Goal: Transaction & Acquisition: Obtain resource

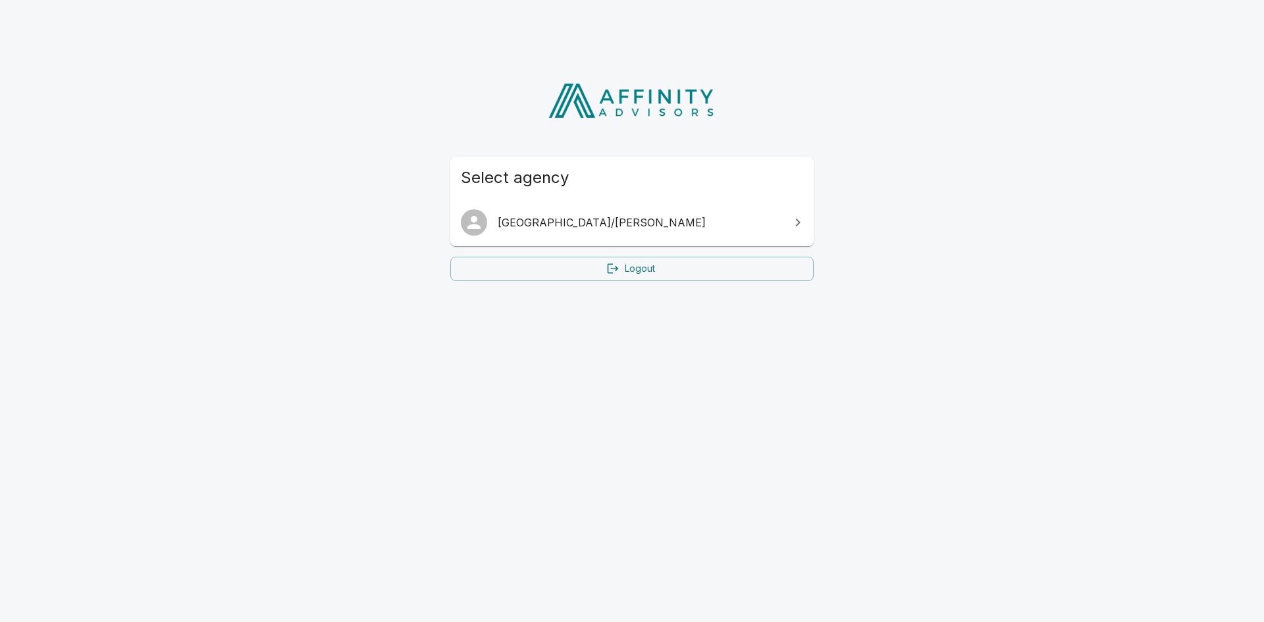
click at [614, 212] on link "[GEOGRAPHIC_DATA]/[PERSON_NAME]" at bounding box center [632, 222] width 364 height 37
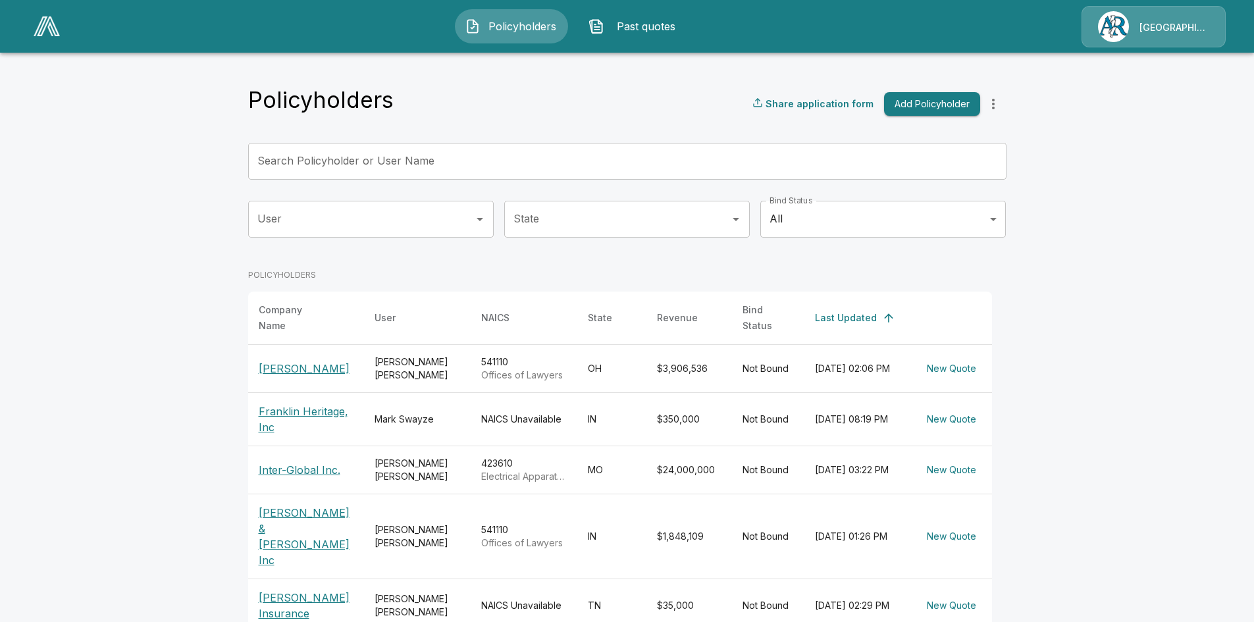
click at [305, 361] on p "[PERSON_NAME]" at bounding box center [306, 369] width 95 height 16
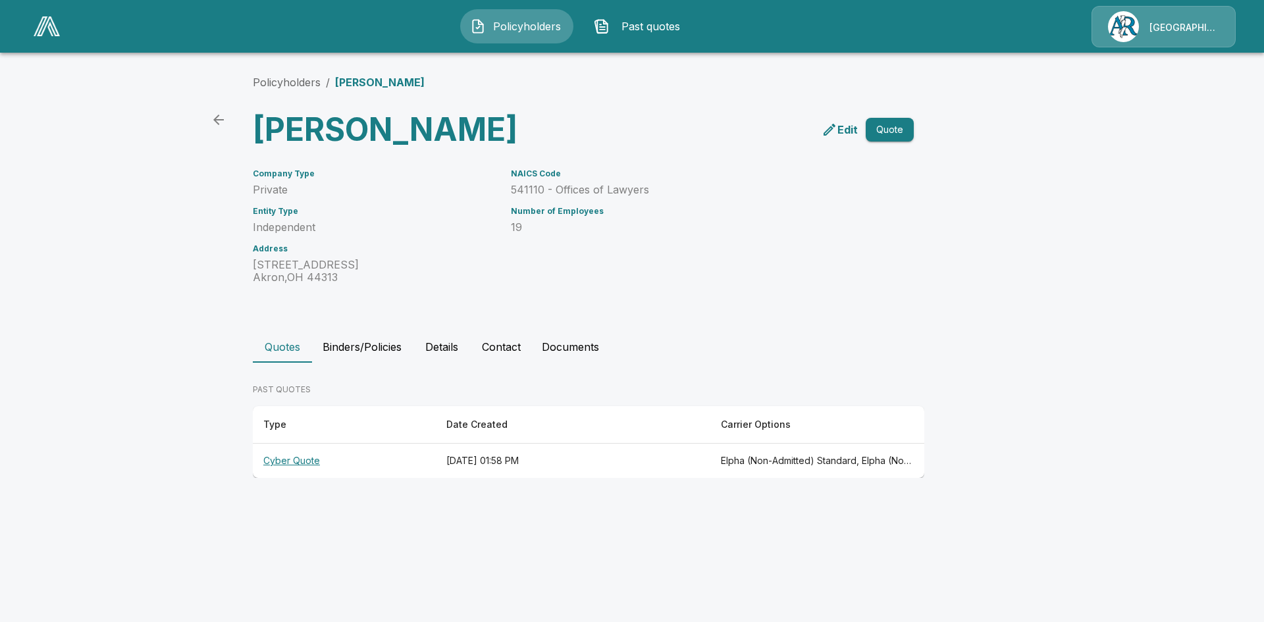
click at [292, 479] on th "Cyber Quote" at bounding box center [344, 461] width 183 height 35
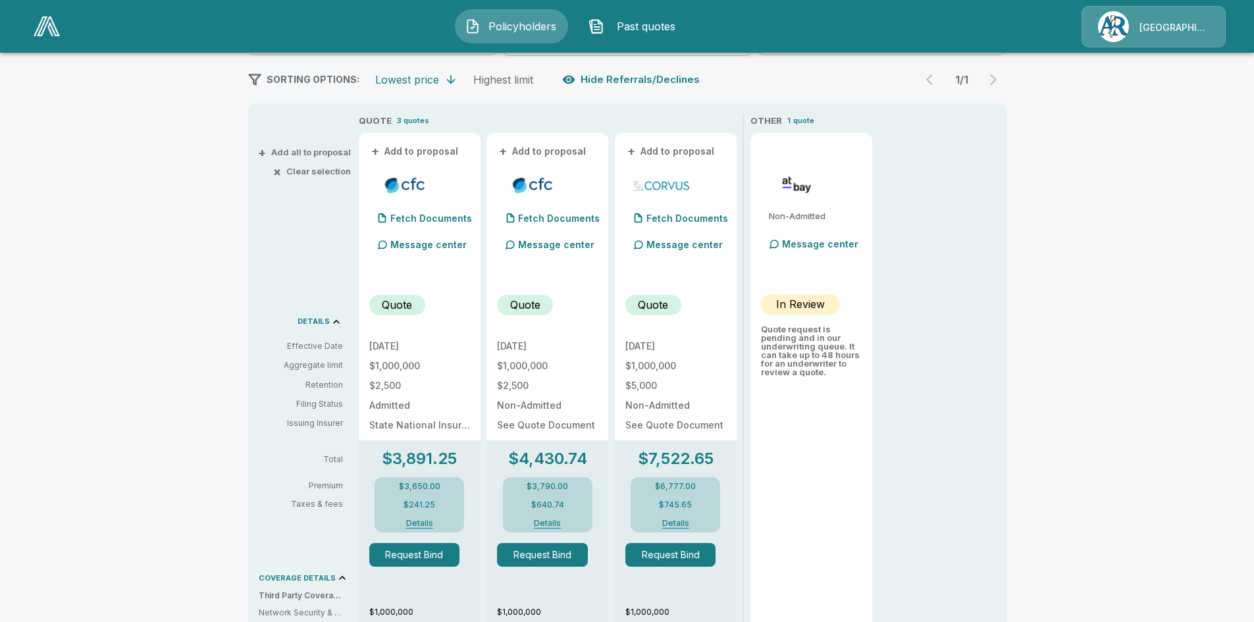
scroll to position [240, 0]
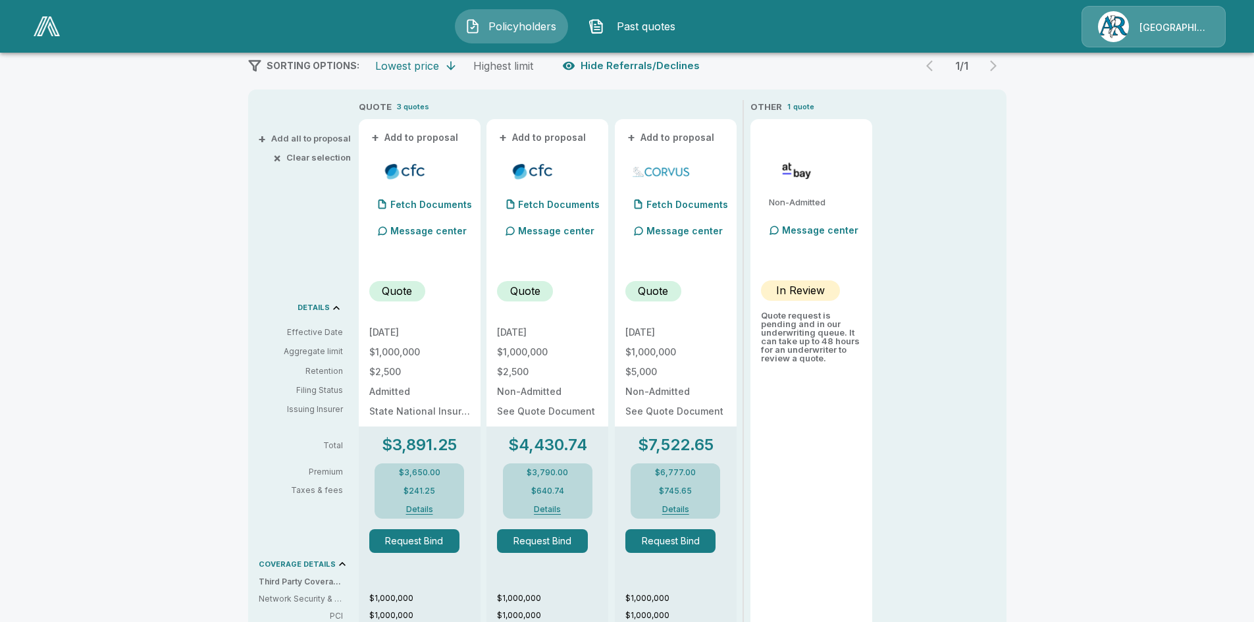
click at [541, 293] on p "Quote" at bounding box center [525, 291] width 30 height 16
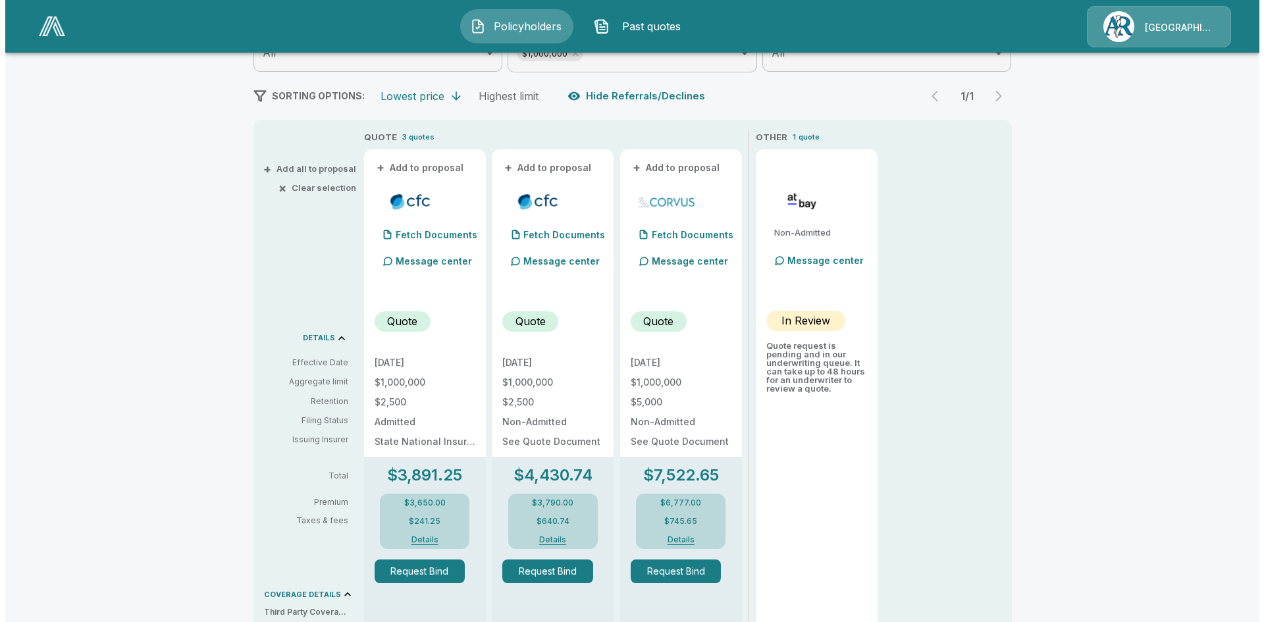
scroll to position [0, 0]
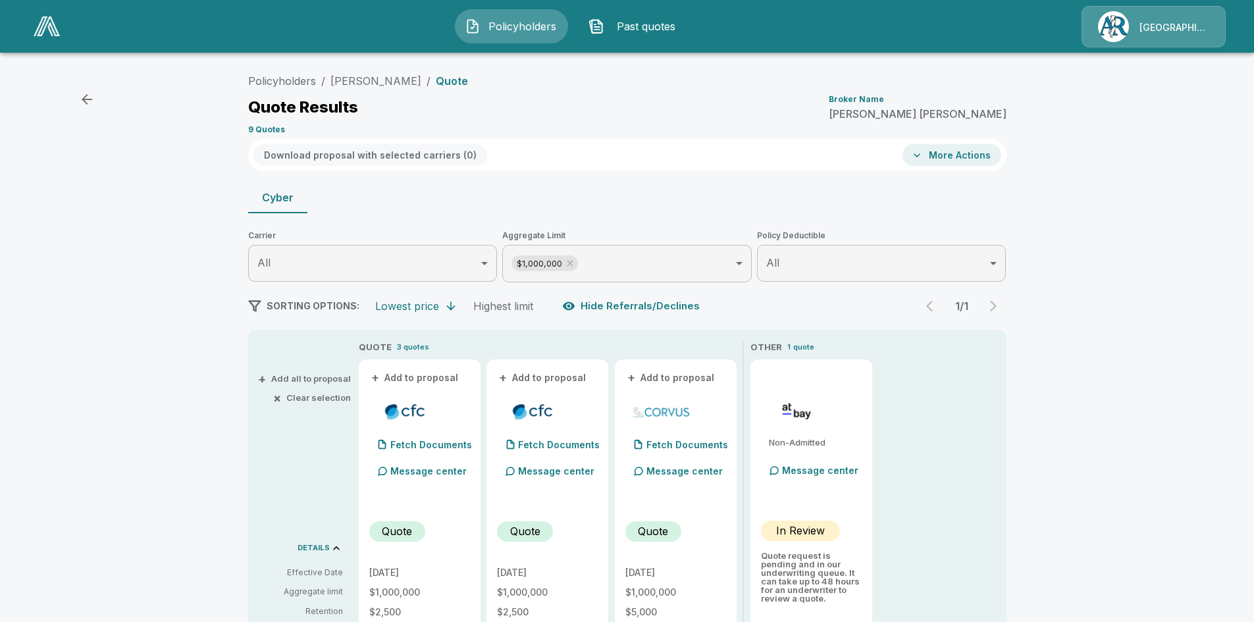
click at [698, 153] on div "Download proposal with selected carriers ( 0 ) More Actions" at bounding box center [627, 155] width 759 height 32
click at [398, 150] on button "Download proposal with selected carriers ( 0 )" at bounding box center [371, 155] width 234 height 22
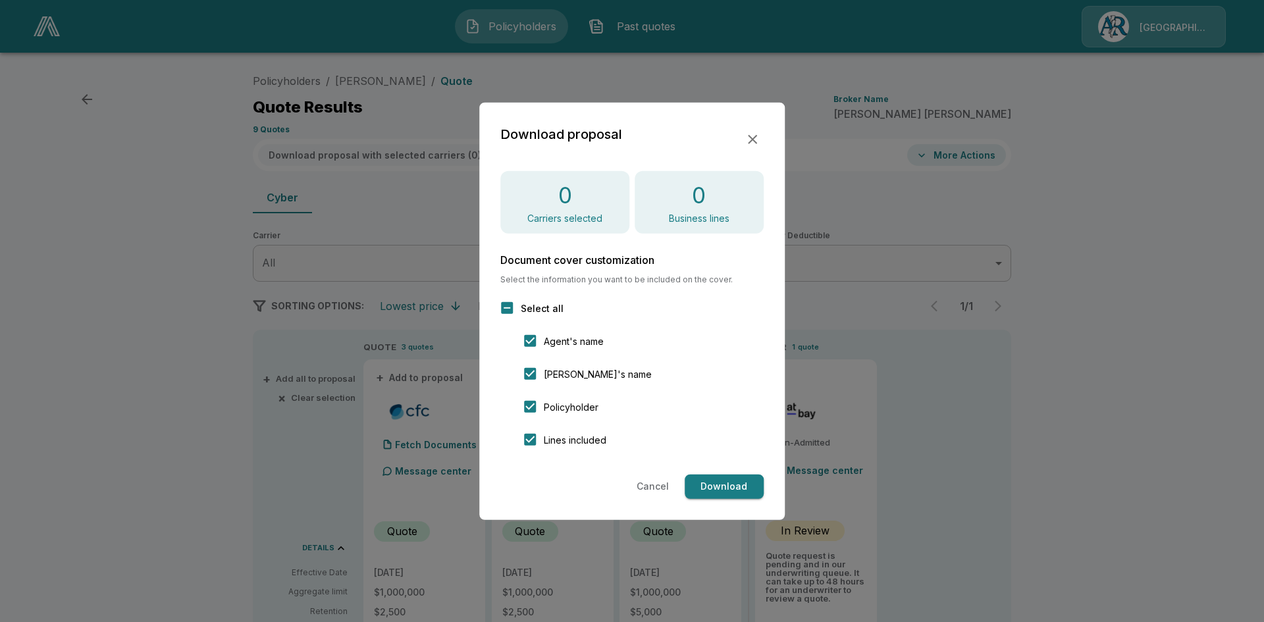
click at [760, 138] on icon "button" at bounding box center [753, 139] width 16 height 16
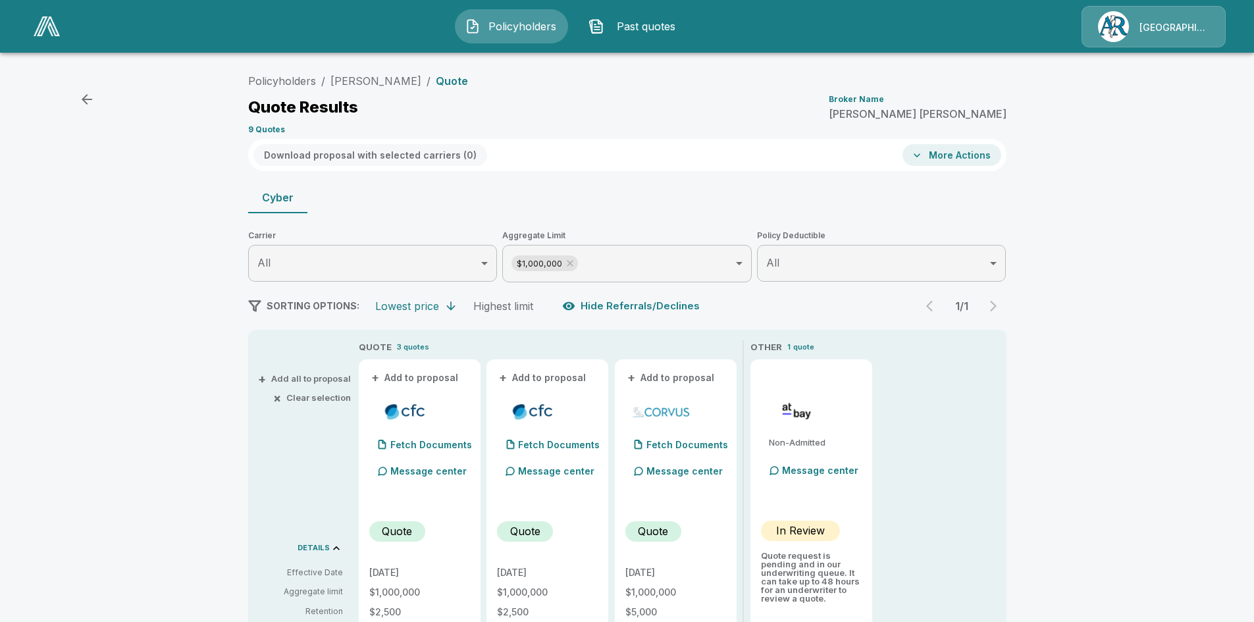
click at [967, 155] on button "More Actions" at bounding box center [952, 155] width 99 height 22
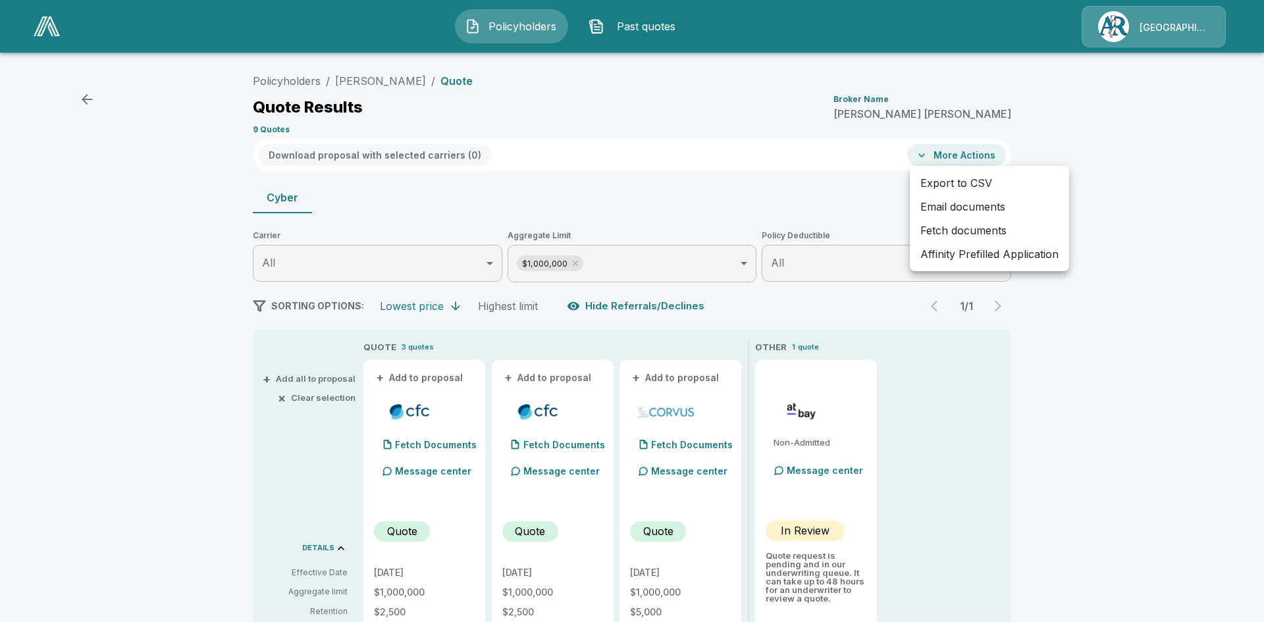
click at [967, 155] on div at bounding box center [632, 311] width 1264 height 622
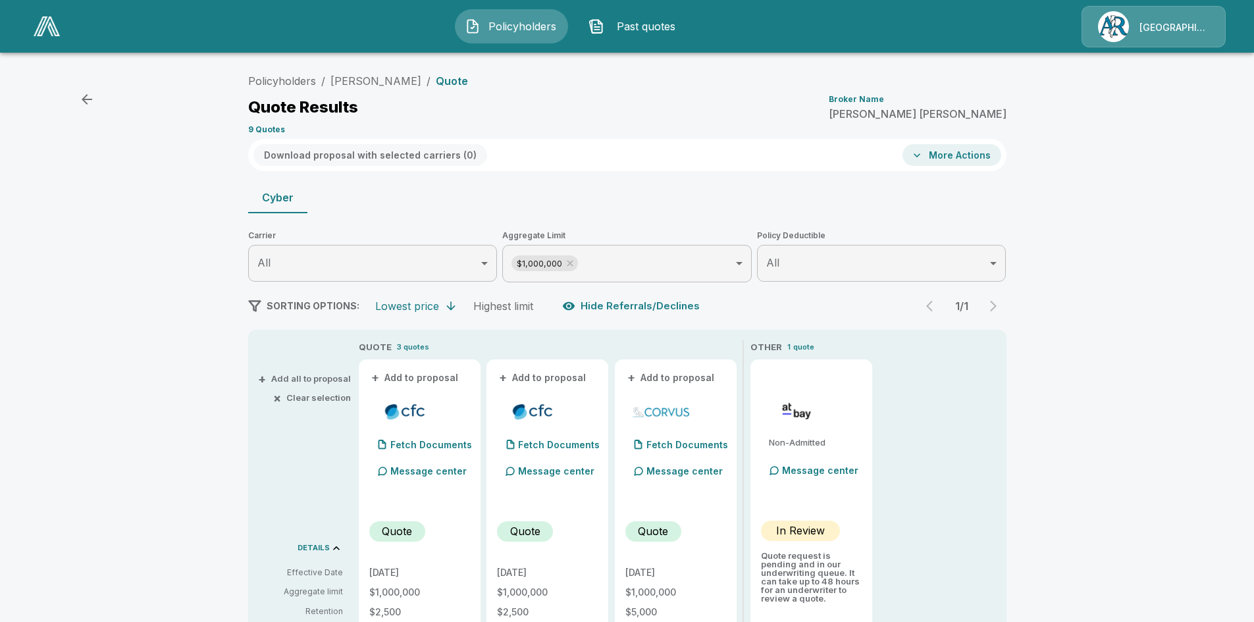
click at [564, 375] on button "+ Add to proposal" at bounding box center [543, 378] width 92 height 14
click at [418, 160] on button "Download proposal with selected carriers ( 1 )" at bounding box center [369, 155] width 231 height 22
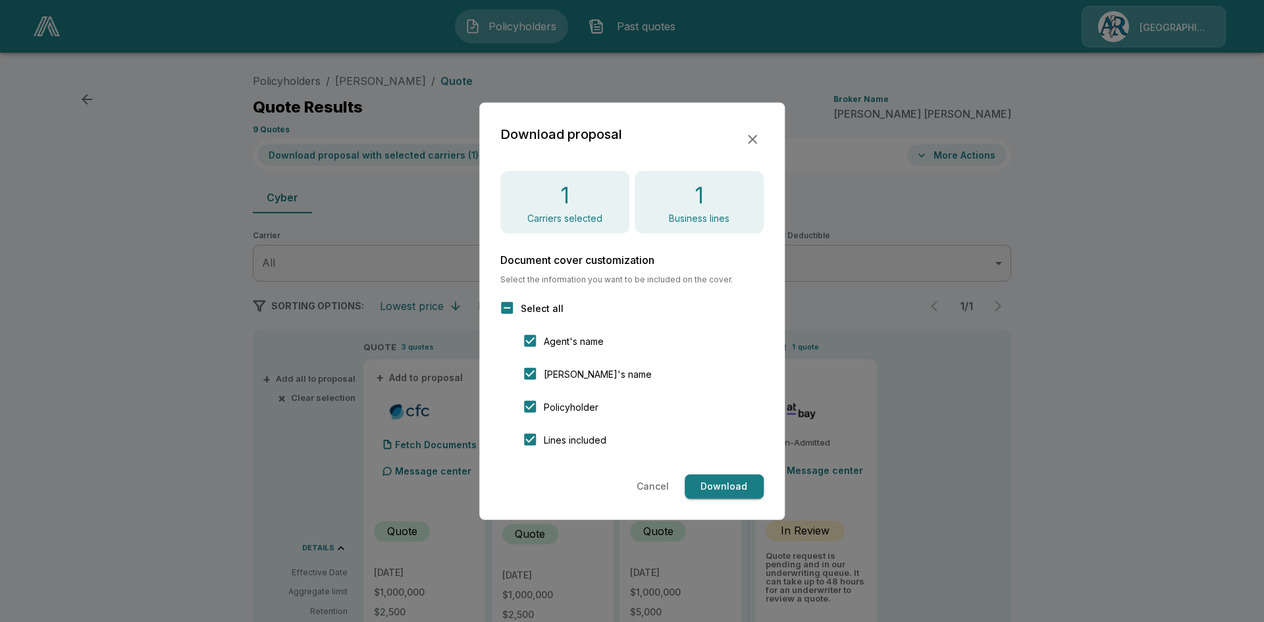
click at [735, 489] on button "Download" at bounding box center [724, 487] width 79 height 24
